Goal: Navigation & Orientation: Find specific page/section

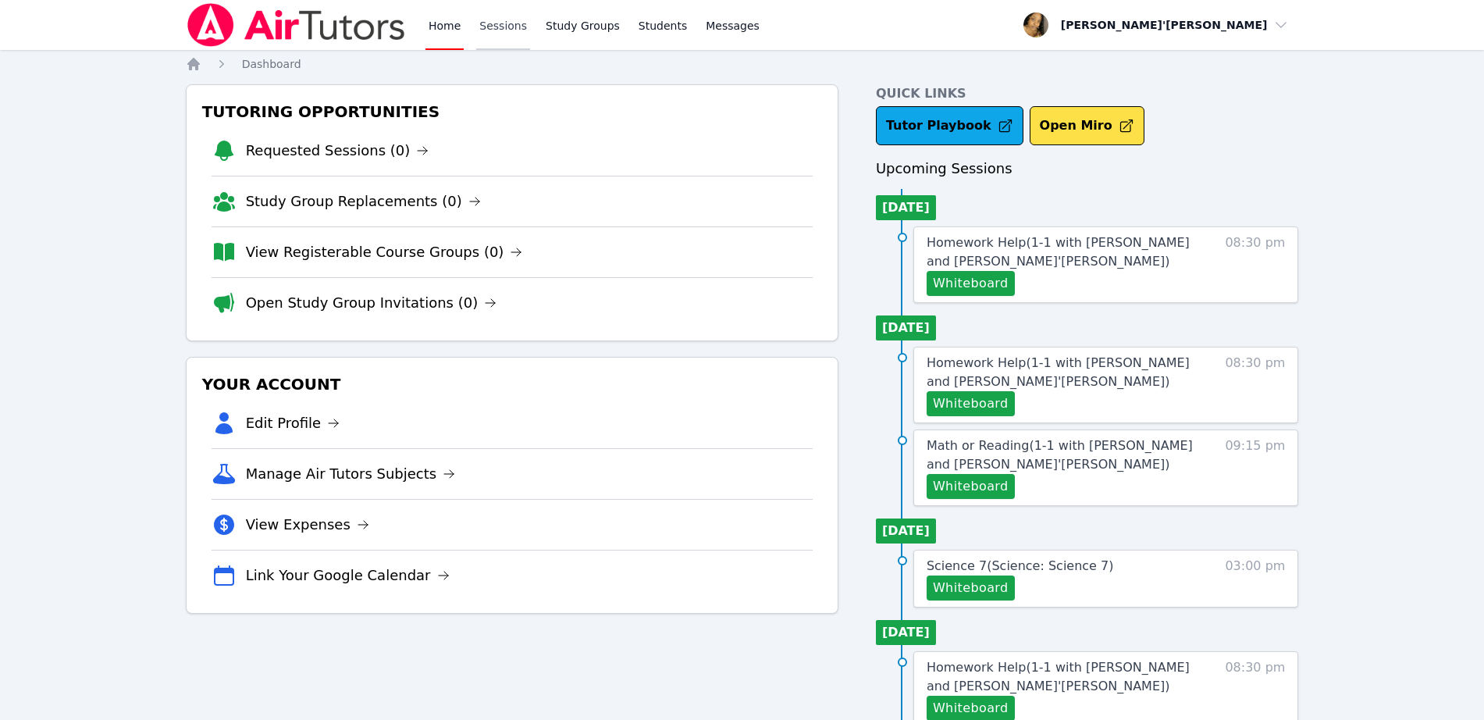
click at [507, 2] on link "Sessions" at bounding box center [503, 25] width 54 height 50
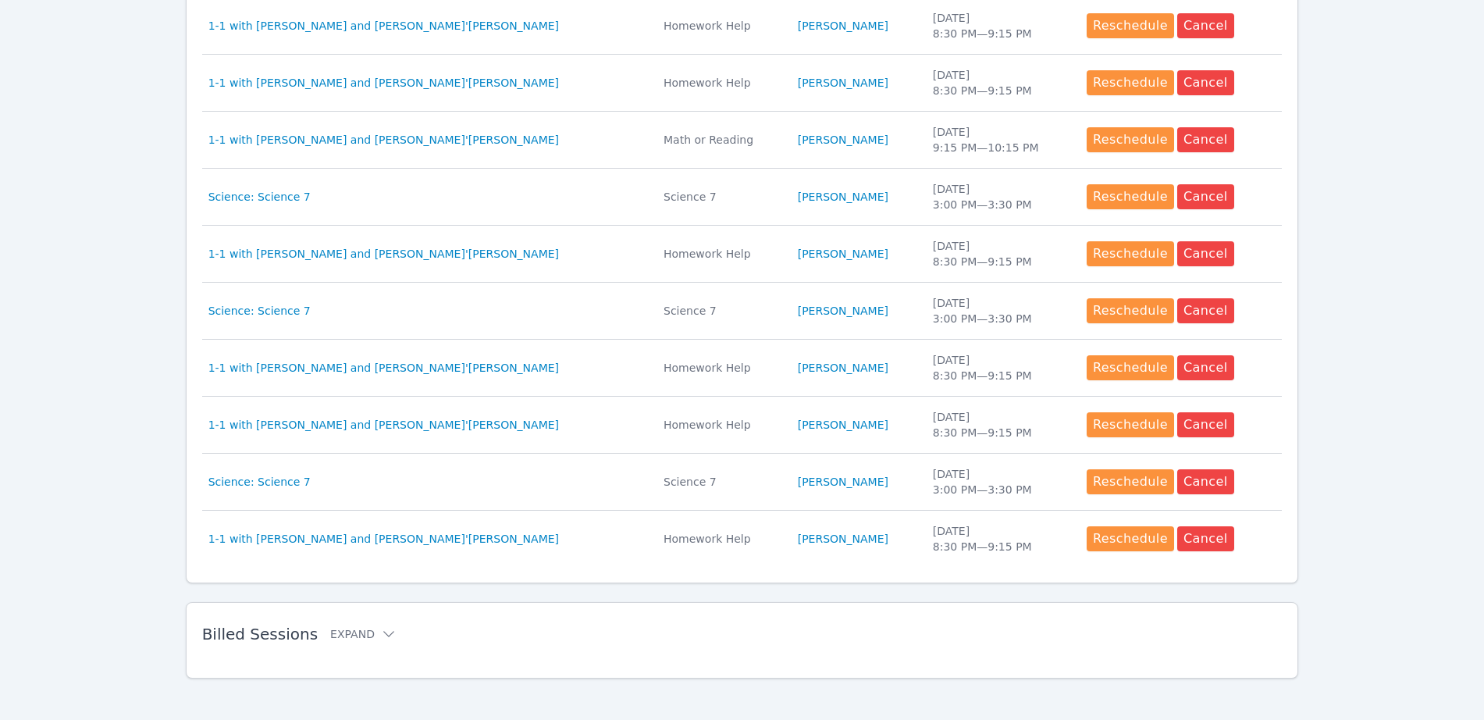
scroll to position [579, 0]
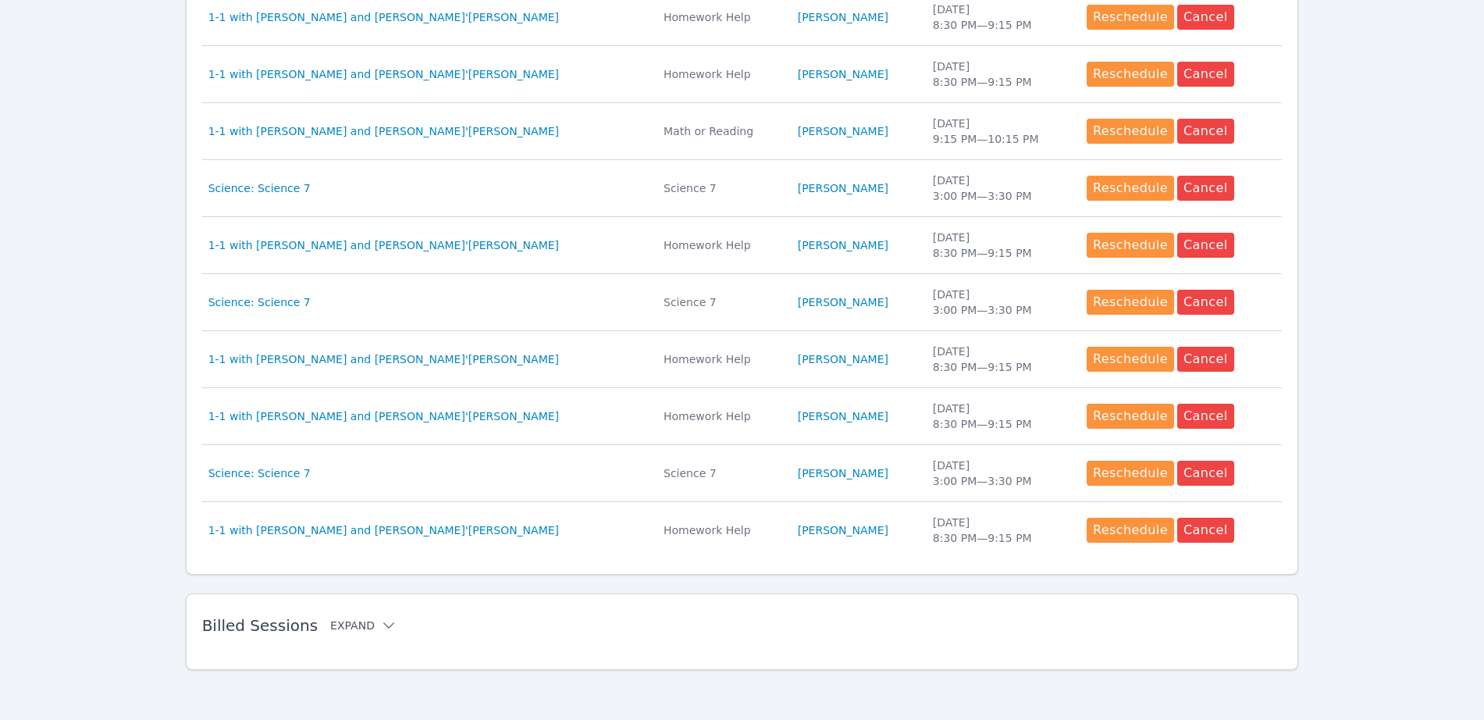
click at [339, 624] on button "Expand" at bounding box center [363, 626] width 66 height 16
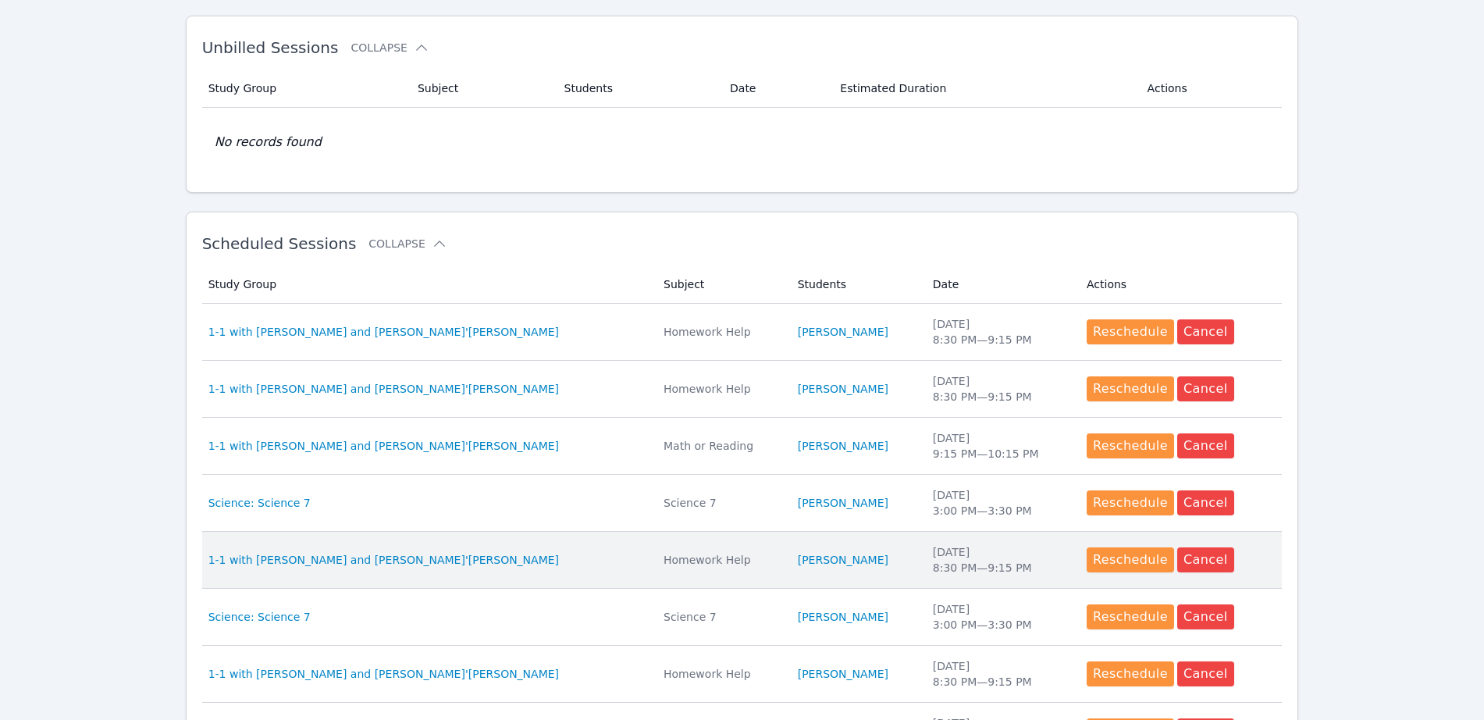
scroll to position [0, 0]
